Goal: Task Accomplishment & Management: Use online tool/utility

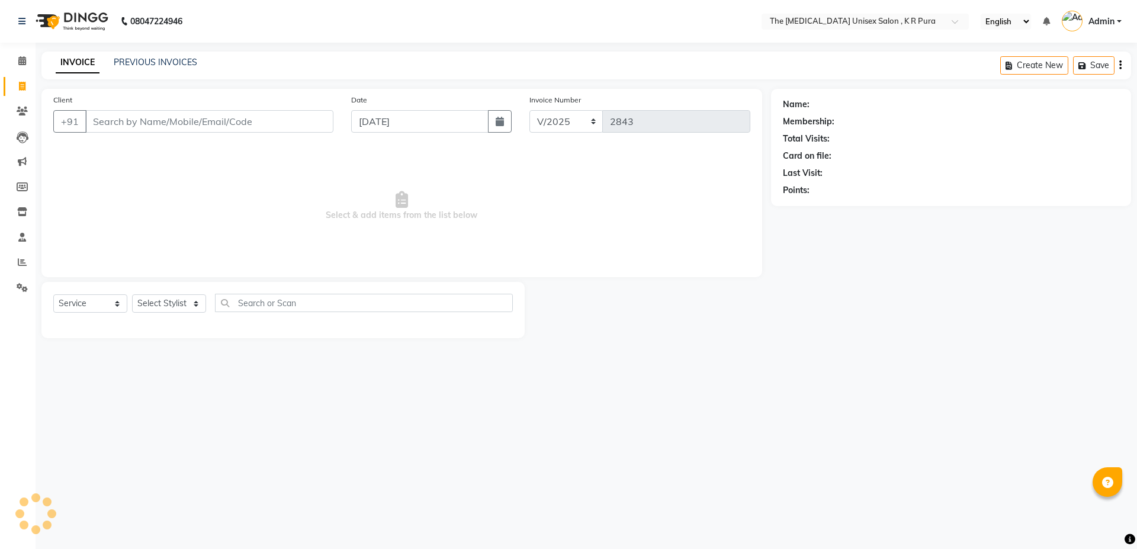
select select "service"
click at [105, 306] on select "Select Service Product Membership Package Voucher Prepaid Gift Card" at bounding box center [90, 303] width 74 height 18
click at [239, 296] on input "text" at bounding box center [364, 303] width 298 height 18
type input "ar"
click at [166, 306] on select "Select Stylist" at bounding box center [169, 303] width 74 height 18
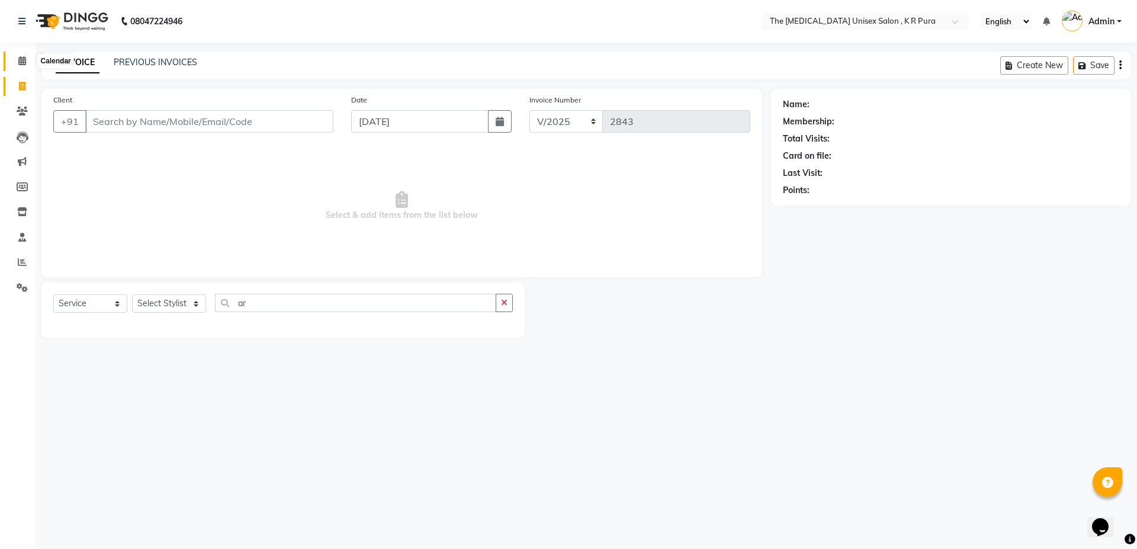
click at [19, 62] on icon at bounding box center [22, 60] width 8 height 9
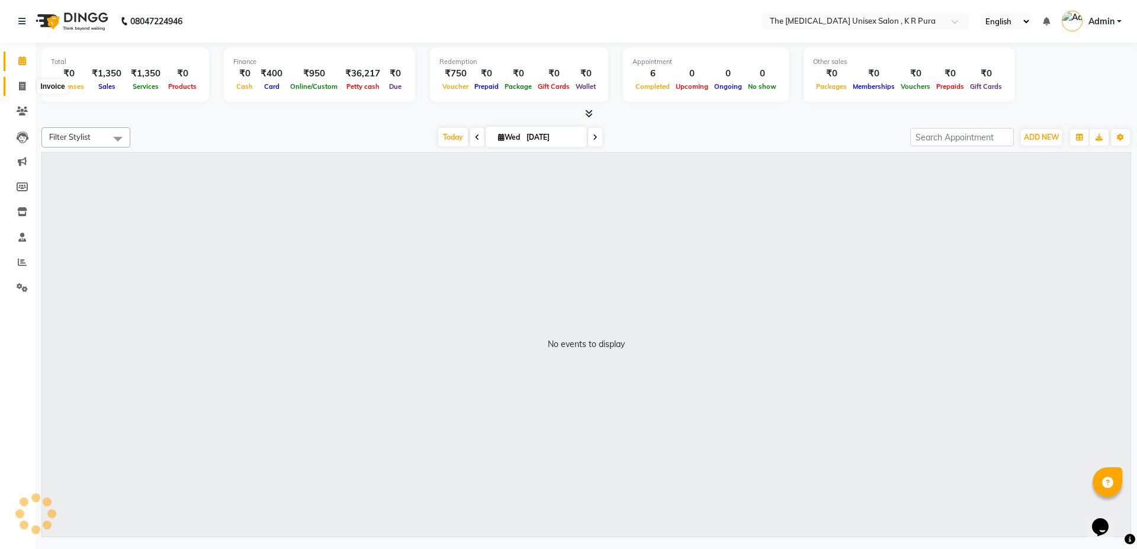
click at [25, 81] on span at bounding box center [22, 87] width 21 height 14
select select "service"
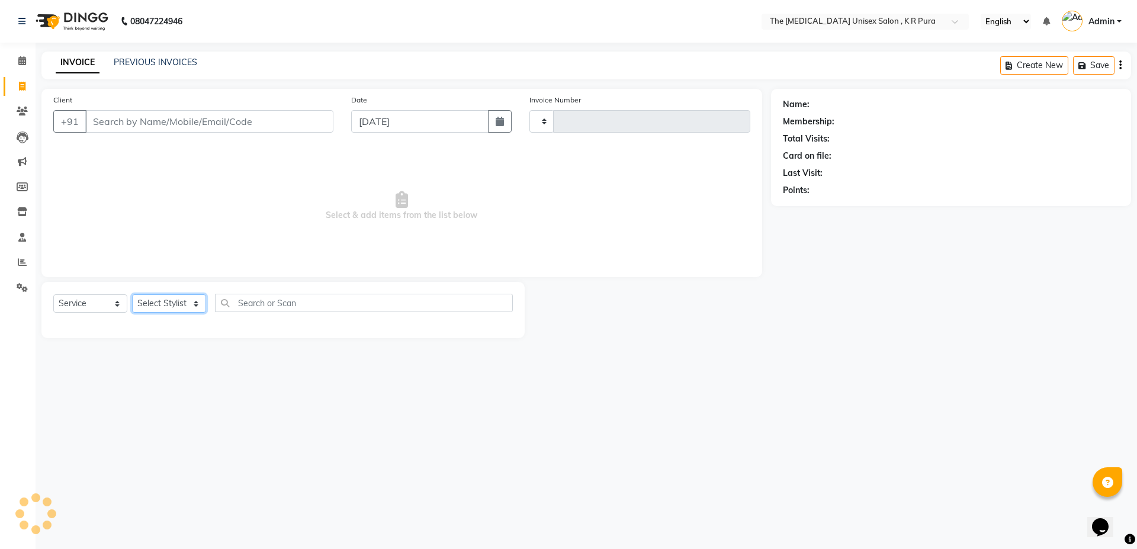
drag, startPoint x: 176, startPoint y: 307, endPoint x: 177, endPoint y: 300, distance: 7.1
click at [176, 307] on select "Select Stylist" at bounding box center [169, 303] width 74 height 18
click at [177, 300] on select "Select Stylist" at bounding box center [169, 303] width 74 height 18
select select "4050"
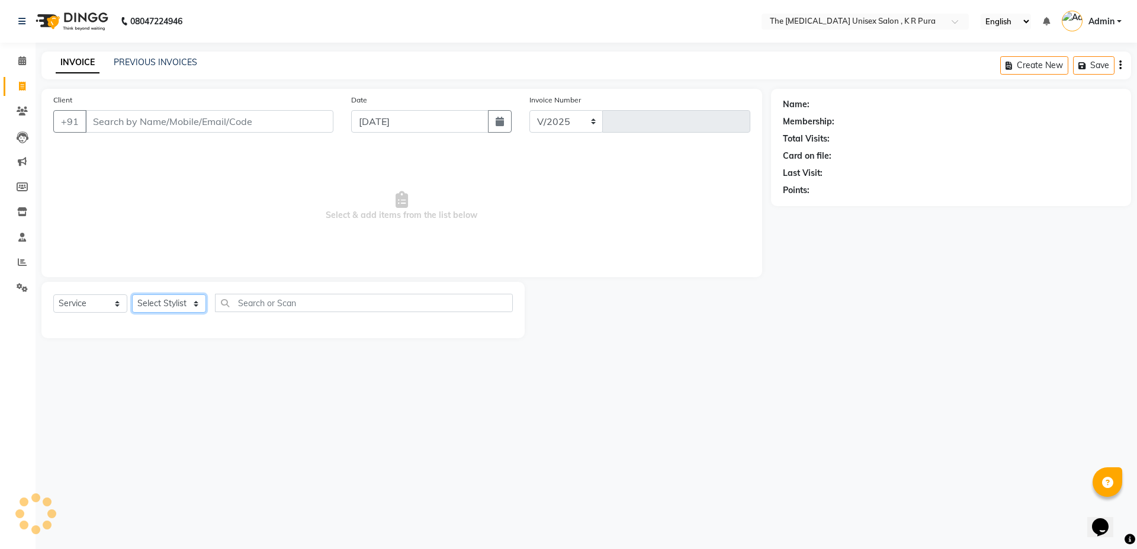
type input "2843"
select select "21213"
click at [132, 294] on select "Select Stylist armaan [PERSON_NAME] kunti [PERSON_NAME] [PERSON_NAME]" at bounding box center [169, 303] width 74 height 18
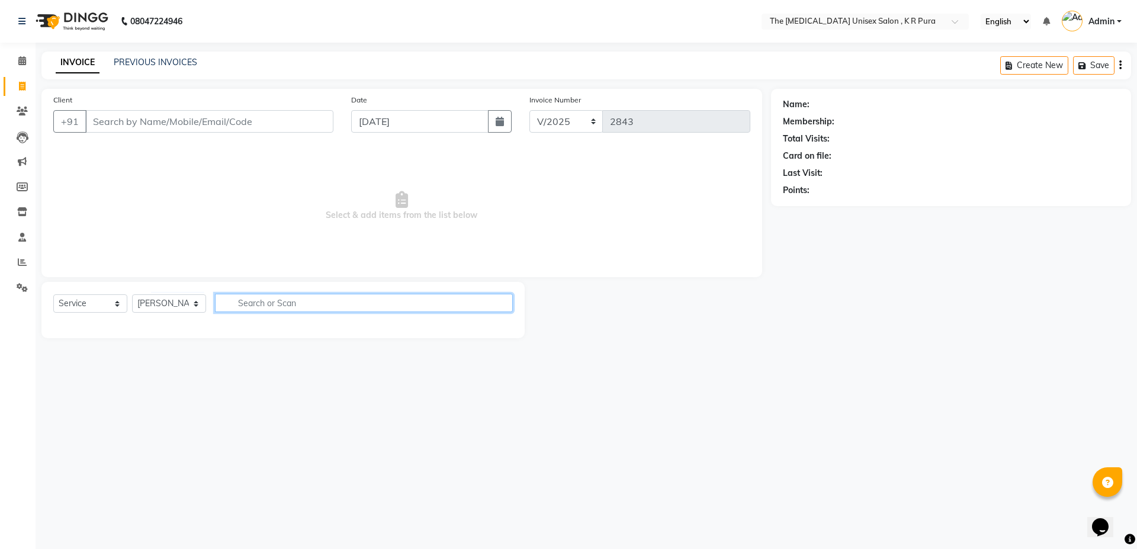
click at [264, 302] on input "text" at bounding box center [364, 303] width 298 height 18
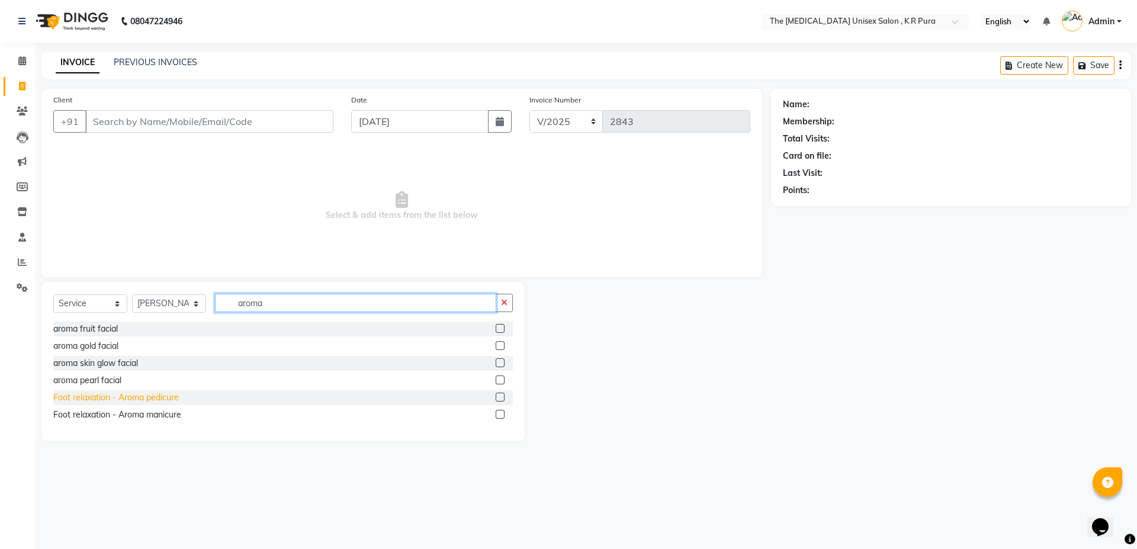
type input "aroma"
click at [121, 397] on div "Foot relaxation - Aroma pedicure" at bounding box center [116, 397] width 126 height 12
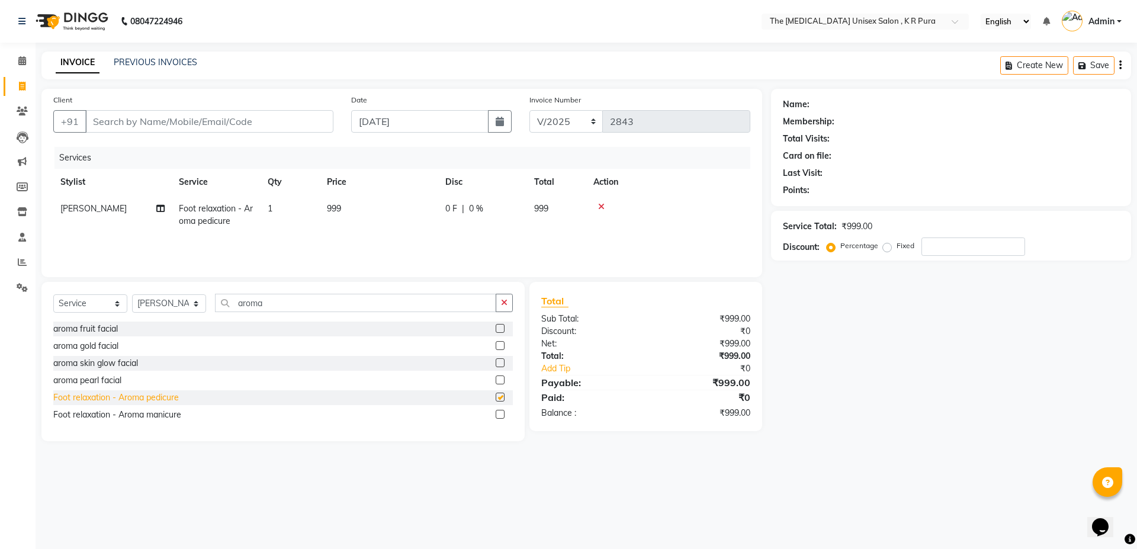
checkbox input "false"
click at [599, 203] on icon at bounding box center [601, 207] width 7 height 8
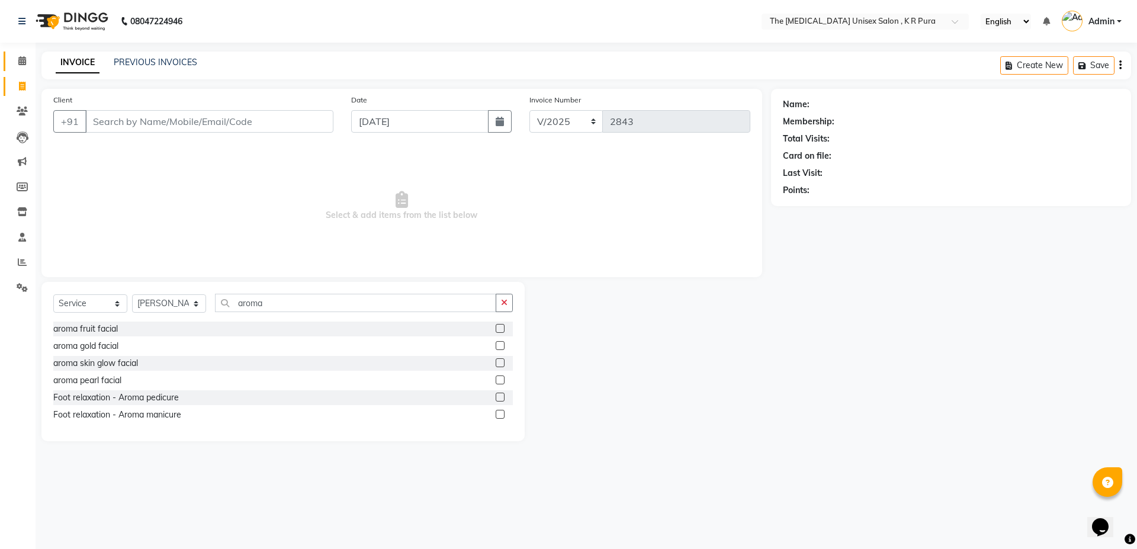
click at [10, 55] on link "Calendar" at bounding box center [18, 62] width 28 height 20
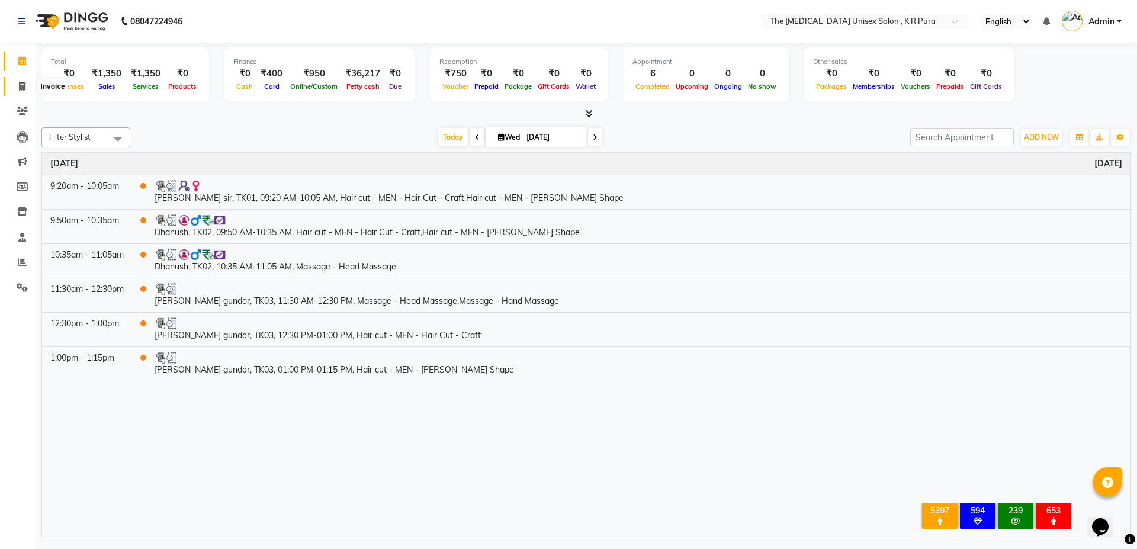
click at [23, 86] on icon at bounding box center [22, 86] width 7 height 9
select select "service"
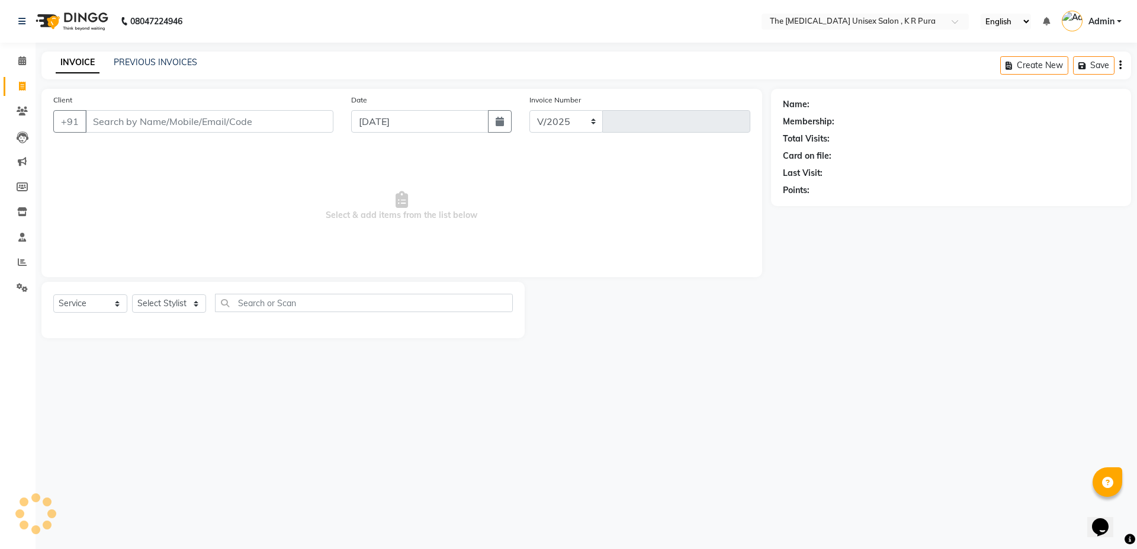
select select "4050"
type input "2843"
click at [117, 123] on input "Client" at bounding box center [209, 121] width 248 height 23
click at [158, 124] on input "Client" at bounding box center [209, 121] width 248 height 23
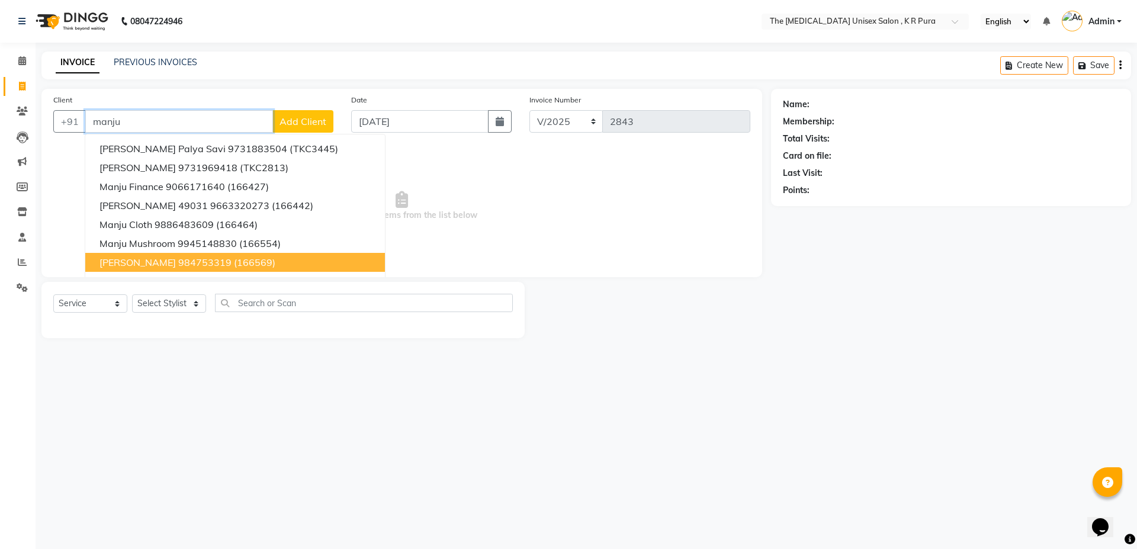
click at [195, 266] on ngb-highlight "984753319" at bounding box center [204, 262] width 53 height 12
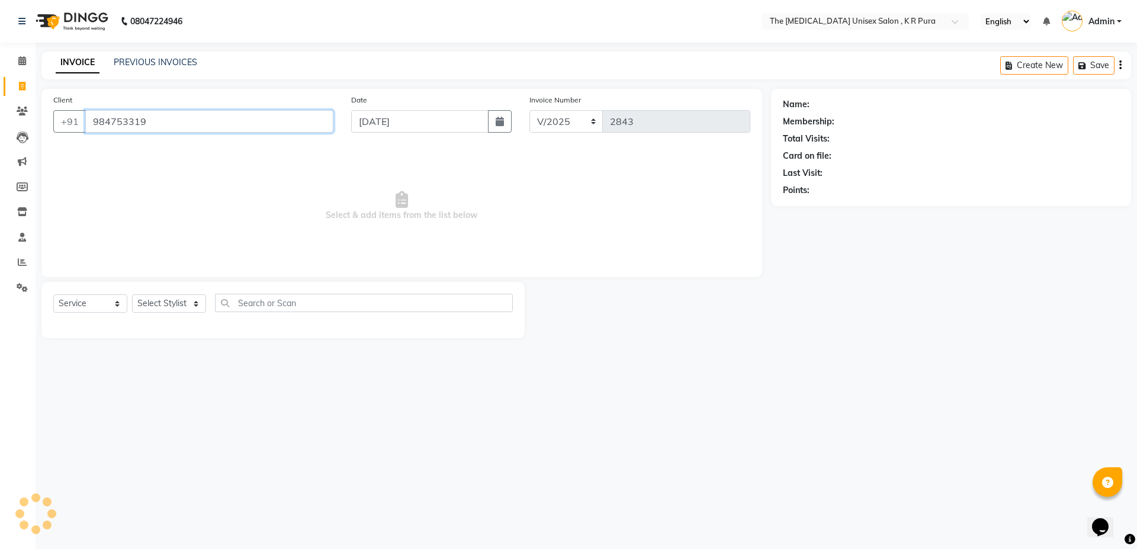
type input "984753319"
select select "1: Object"
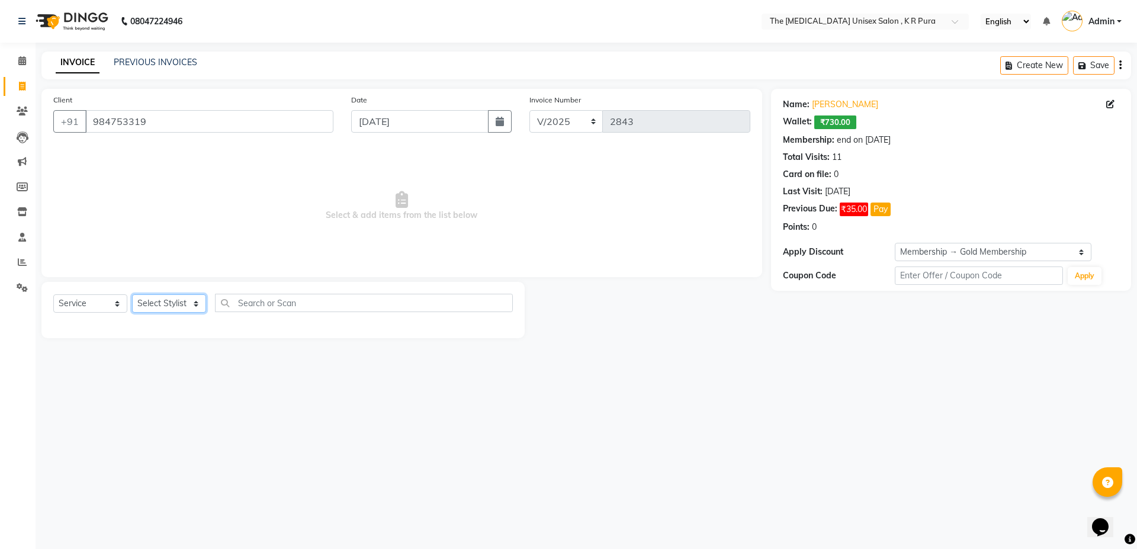
click at [178, 307] on select "Select Stylist armaan [PERSON_NAME] kunti [PERSON_NAME] [PERSON_NAME]" at bounding box center [169, 303] width 74 height 18
select select "88538"
click at [132, 294] on select "Select Stylist armaan [PERSON_NAME] kunti [PERSON_NAME] [PERSON_NAME]" at bounding box center [169, 303] width 74 height 18
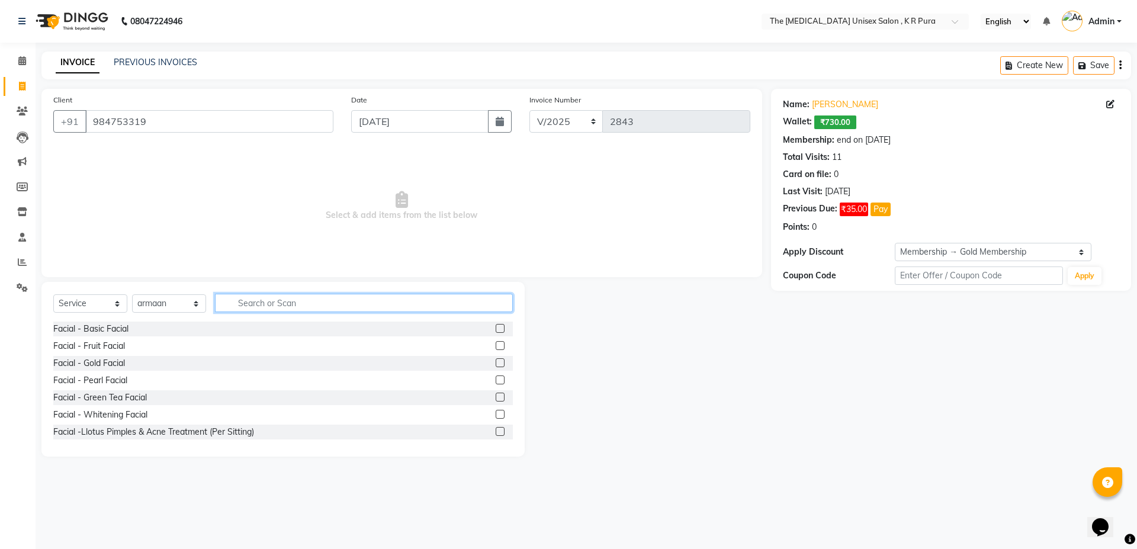
click at [298, 296] on input "text" at bounding box center [364, 303] width 298 height 18
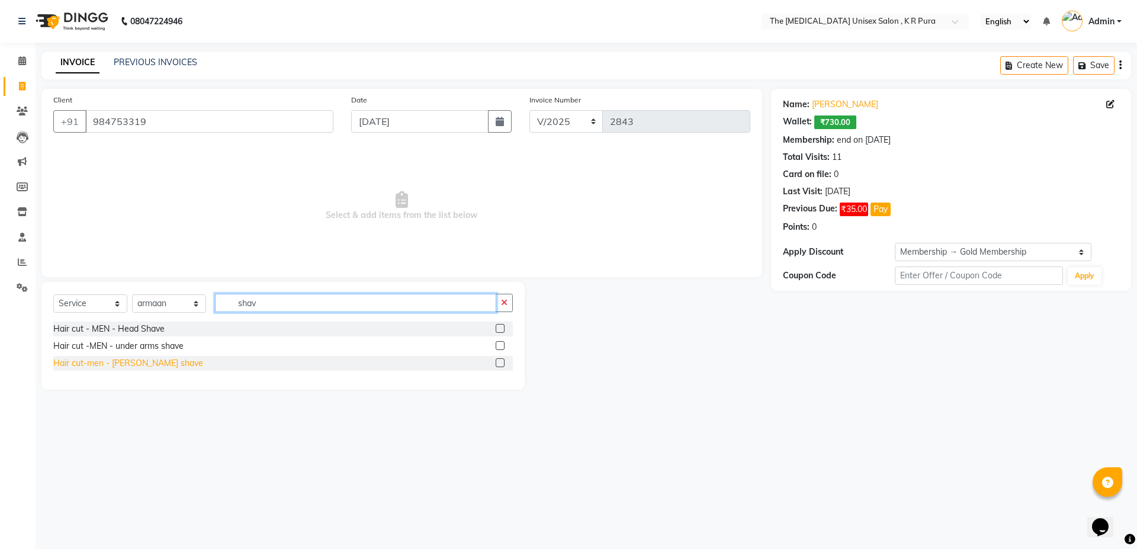
type input "shav"
click at [144, 358] on div "Hair cut-men - [PERSON_NAME] shave" at bounding box center [128, 363] width 150 height 12
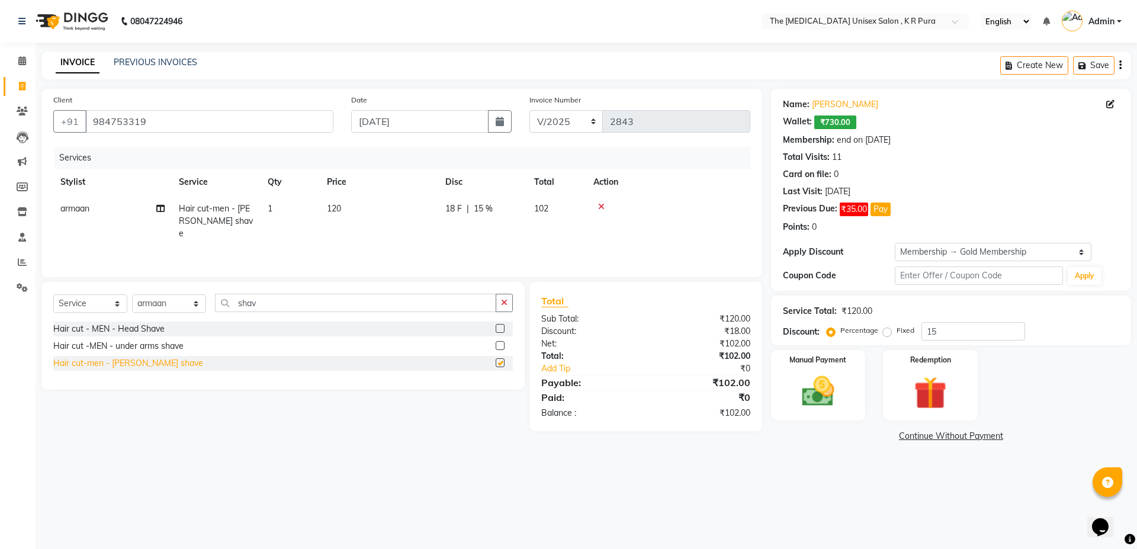
checkbox input "false"
click at [950, 322] on input "15" at bounding box center [973, 331] width 104 height 18
type input "1"
click at [838, 388] on img at bounding box center [818, 391] width 55 height 39
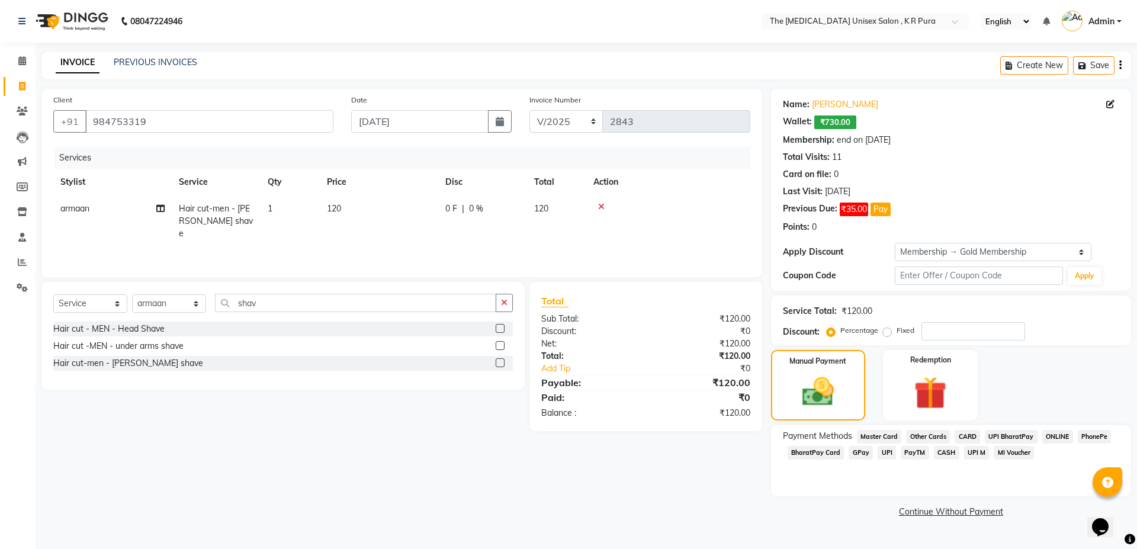
click at [1084, 438] on span "PhonePe" at bounding box center [1095, 437] width 34 height 14
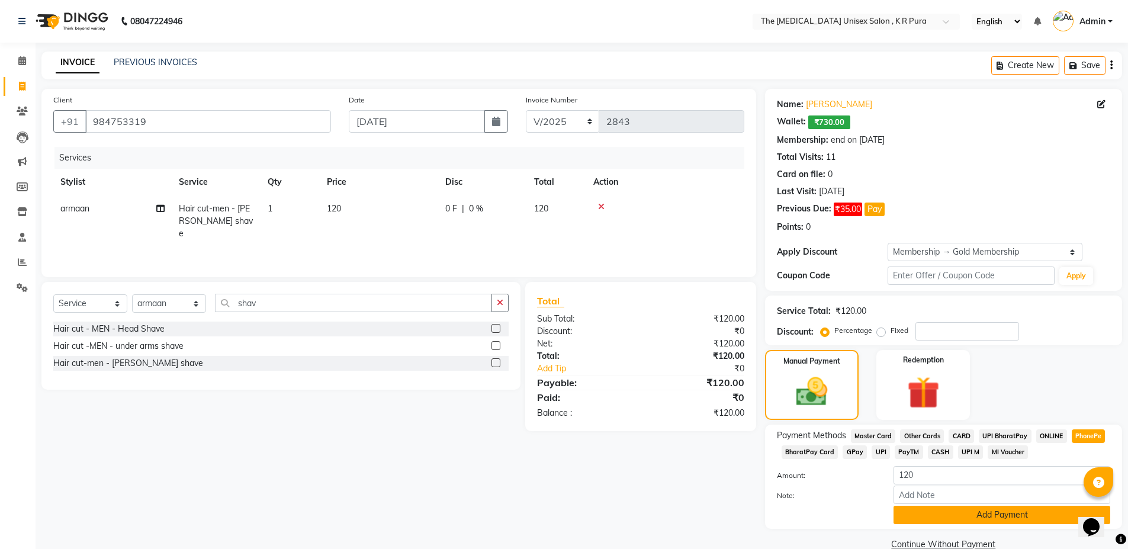
click at [987, 515] on button "Add Payment" at bounding box center [1002, 515] width 217 height 18
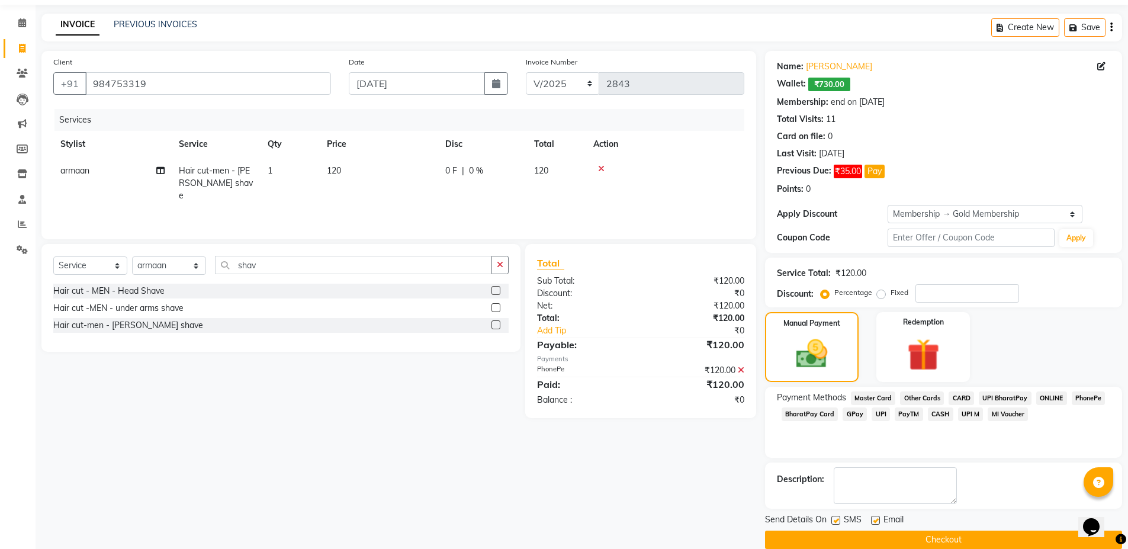
scroll to position [56, 0]
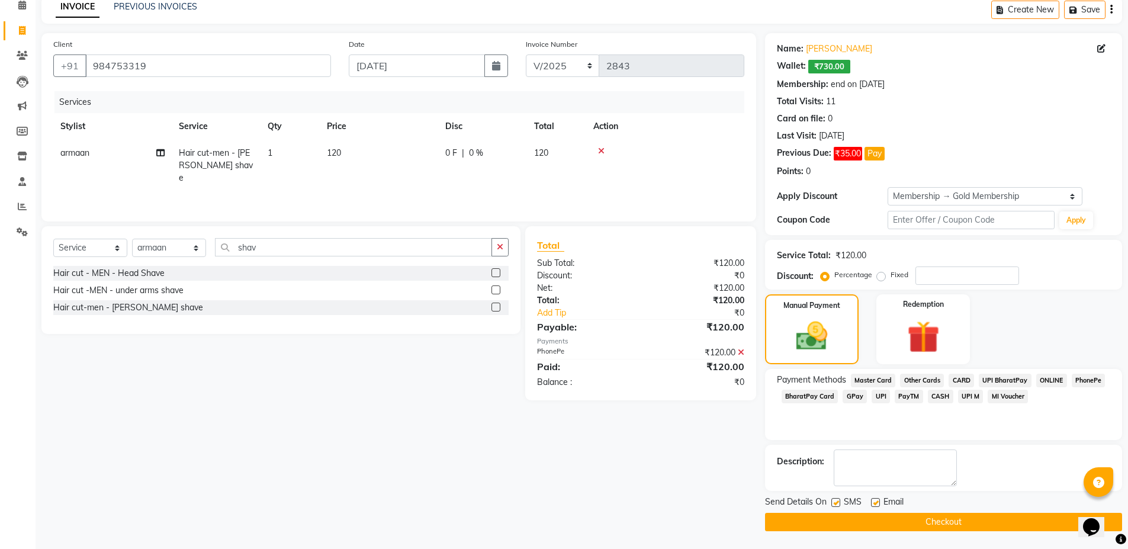
click at [901, 525] on button "Checkout" at bounding box center [943, 522] width 357 height 18
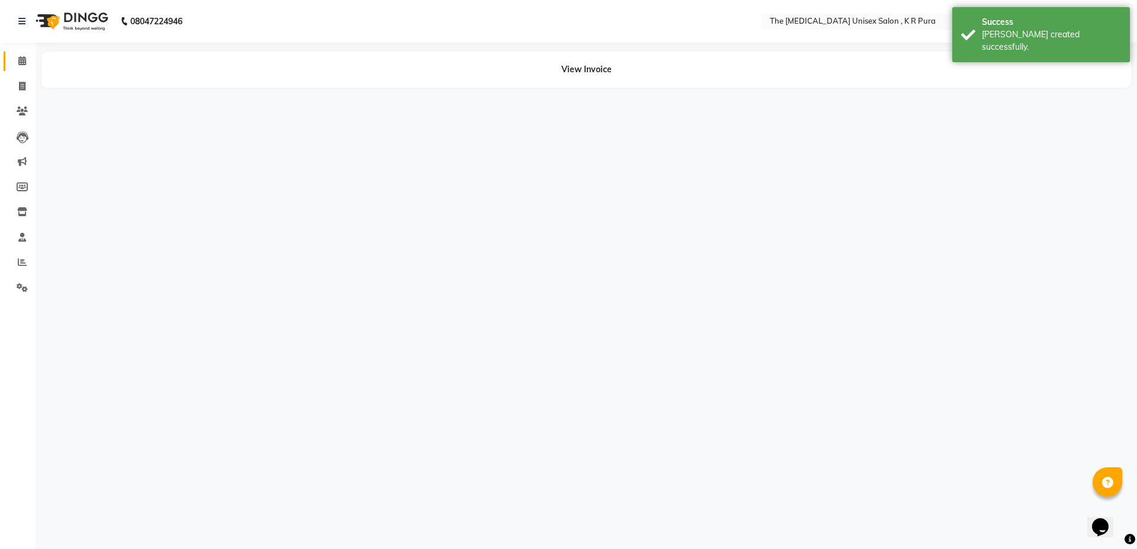
click at [8, 66] on link "Calendar" at bounding box center [18, 62] width 28 height 20
